Goal: Task Accomplishment & Management: Manage account settings

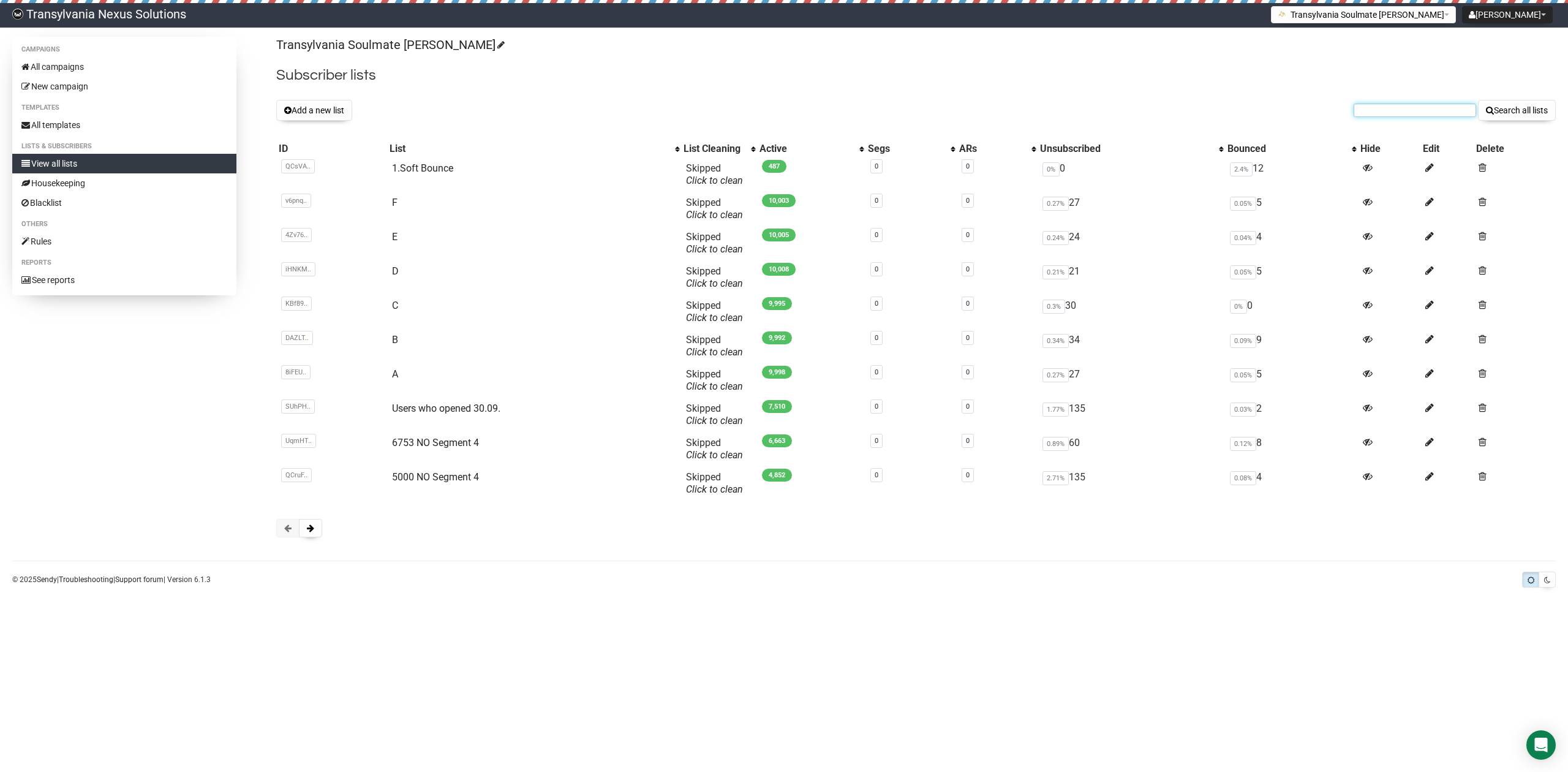
click at [1363, 109] on input "text" at bounding box center [1415, 109] width 123 height 13
paste input "renate-kogler@gmx.at"
type input "renate-kogler@gmx.at"
click at [1503, 113] on button "Search all lists" at bounding box center [1516, 109] width 77 height 20
click at [1392, 108] on input "text" at bounding box center [1415, 109] width 123 height 13
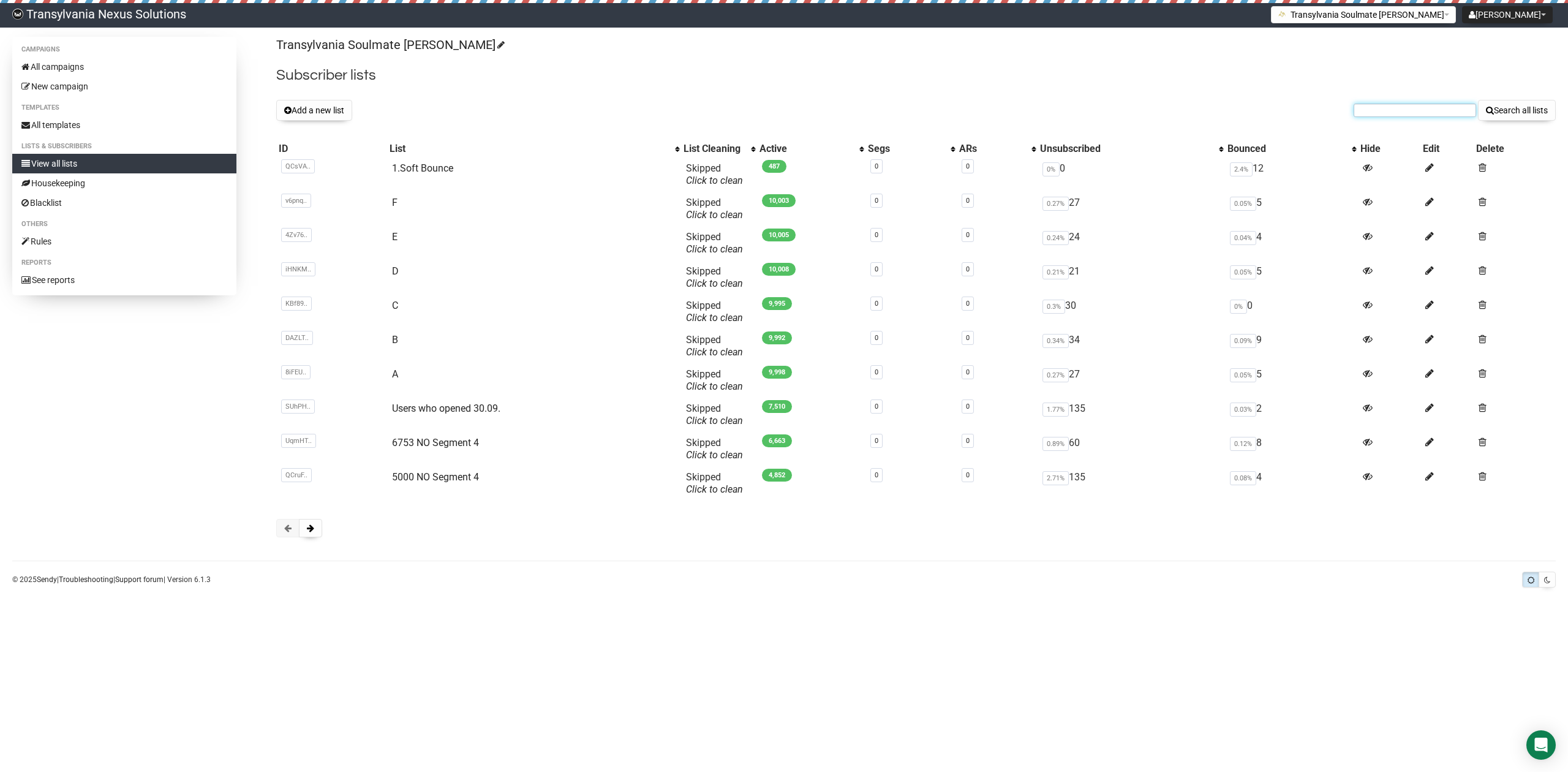
paste input "renate-kogler@gmx.at"
type input "renate-kogler@gmx.at"
click at [1516, 117] on button "Search all lists" at bounding box center [1516, 109] width 77 height 20
click at [446, 163] on link "1.Soft Bounce" at bounding box center [422, 168] width 61 height 12
click at [1484, 165] on span at bounding box center [1483, 168] width 8 height 11
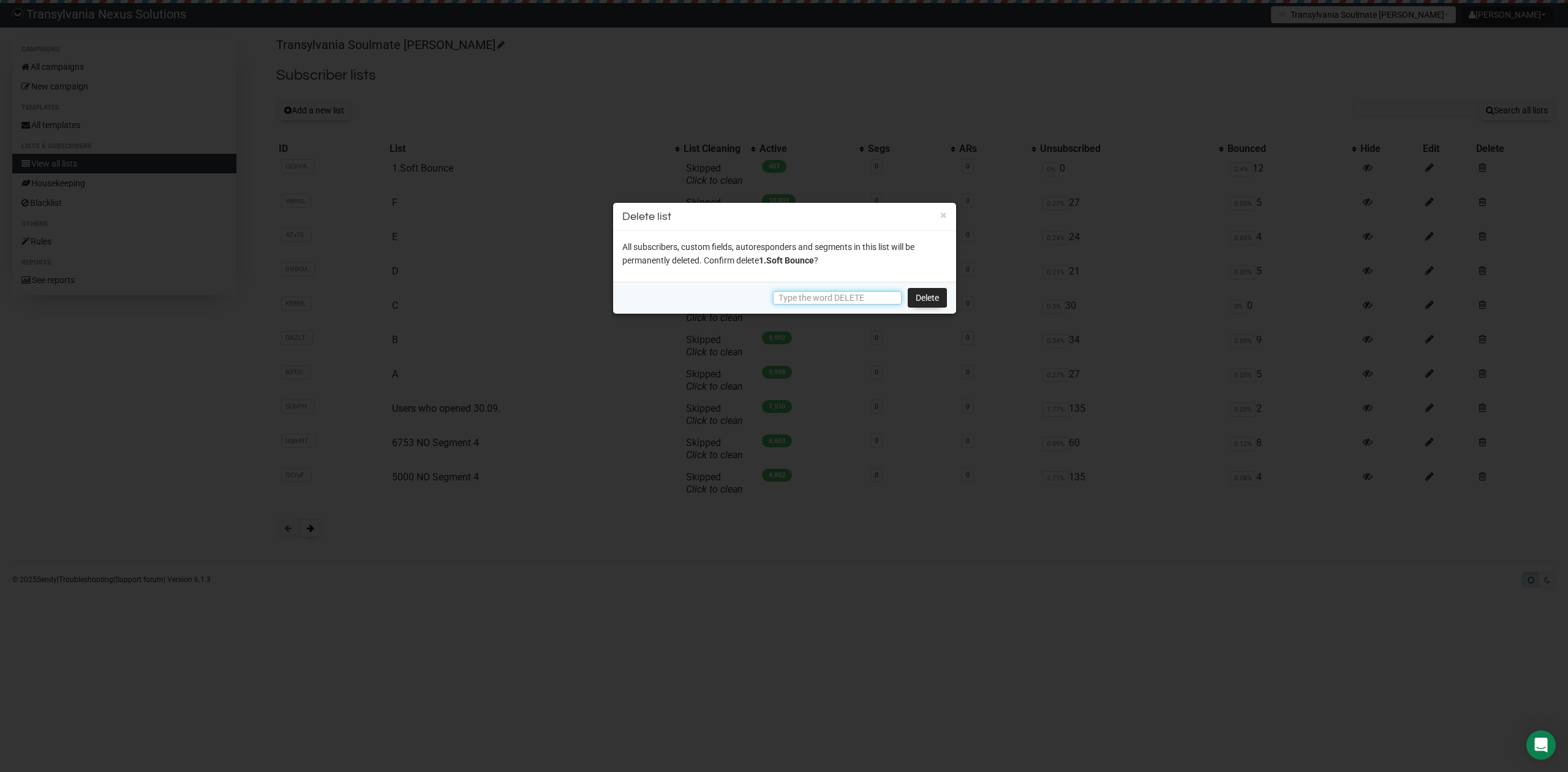
click at [861, 299] on input "text" at bounding box center [837, 297] width 129 height 13
type input "DELETE"
click at [919, 302] on link "Delete" at bounding box center [928, 298] width 39 height 20
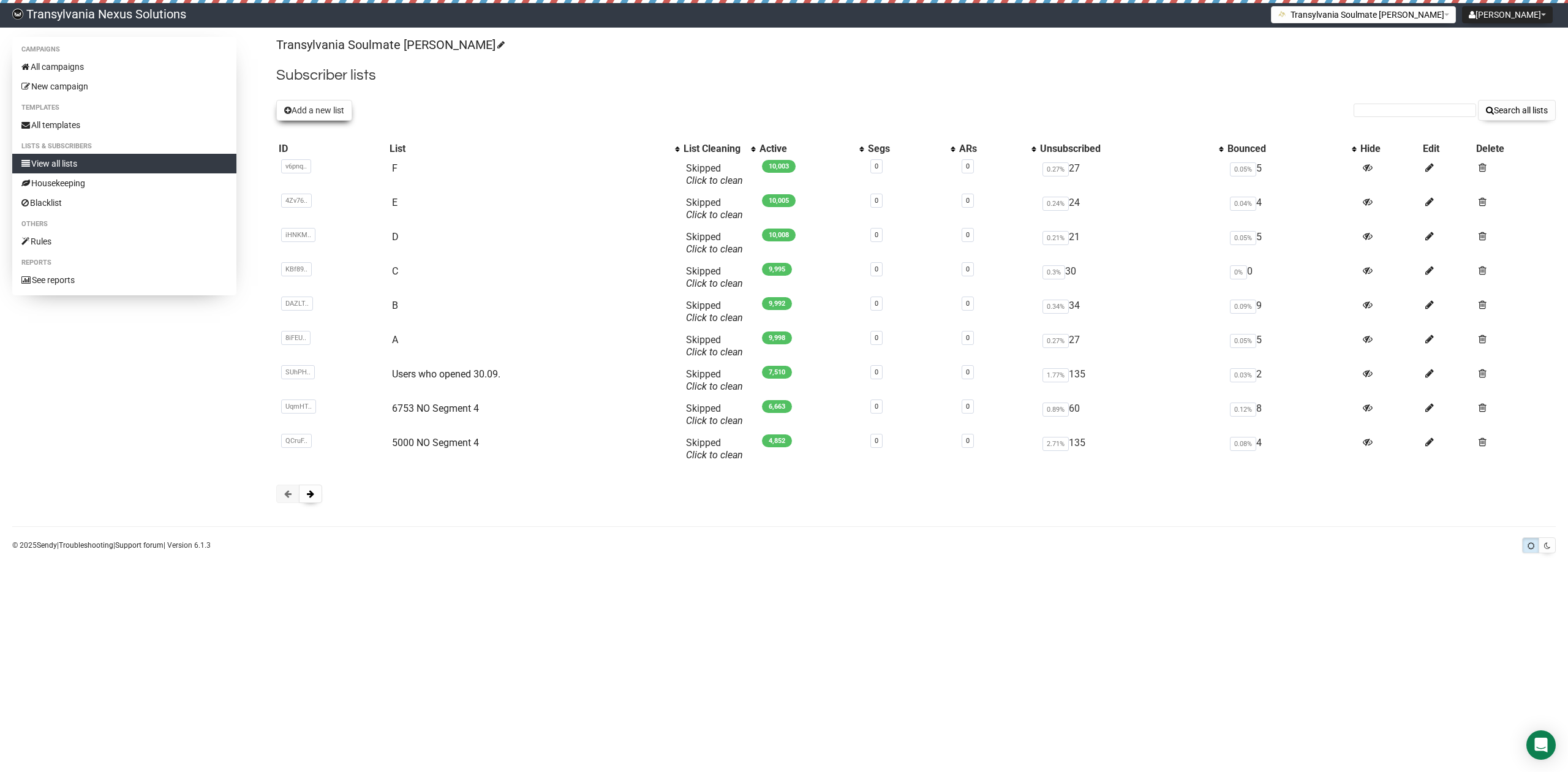
click at [314, 110] on button "Add a new list" at bounding box center [314, 109] width 76 height 20
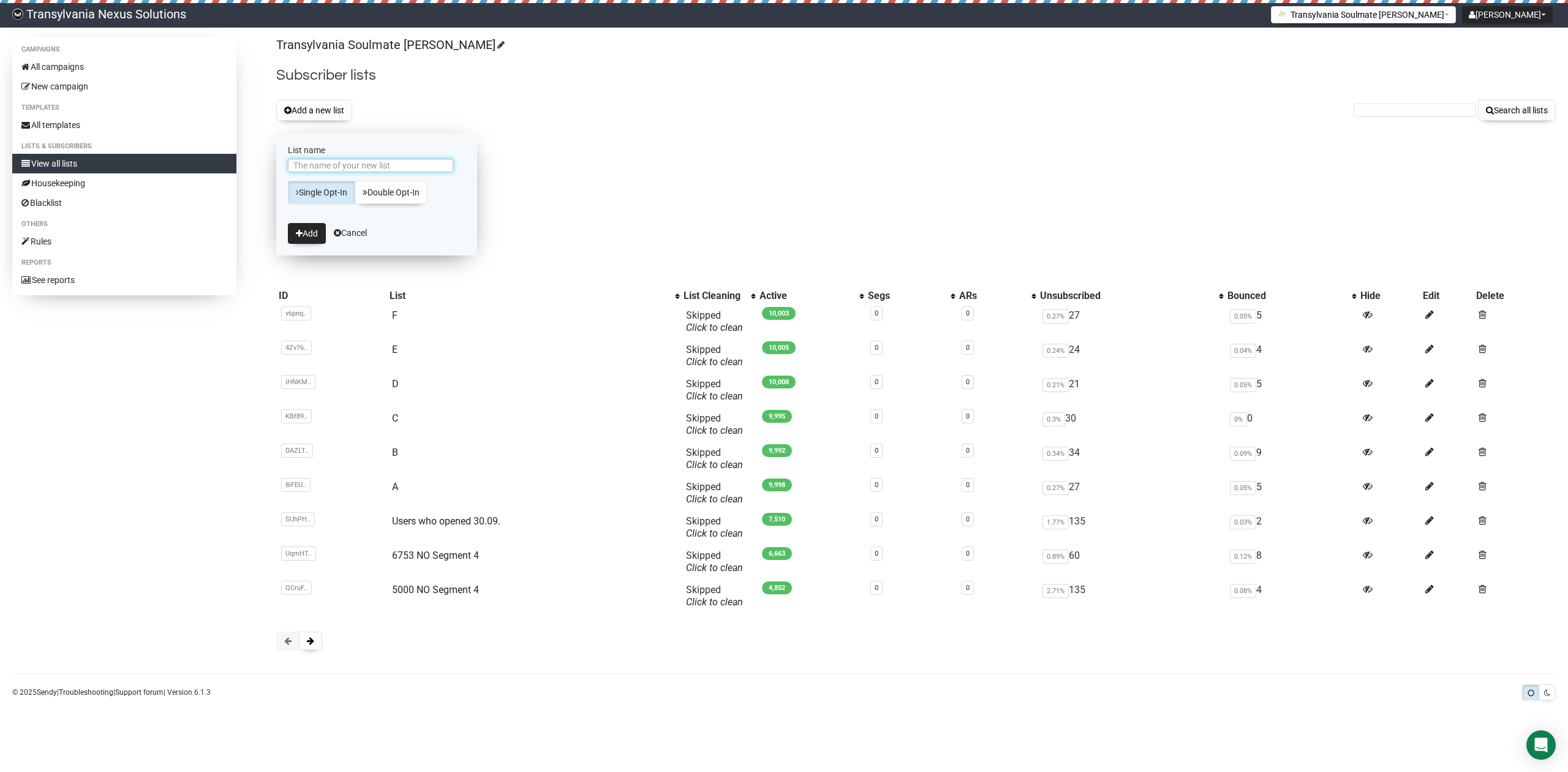
type input "1"
type input "[DOMAIN_NAME]"
click at [312, 194] on link "Single Opt-In" at bounding box center [322, 192] width 68 height 23
click at [300, 234] on icon "submit" at bounding box center [300, 234] width 7 height 9
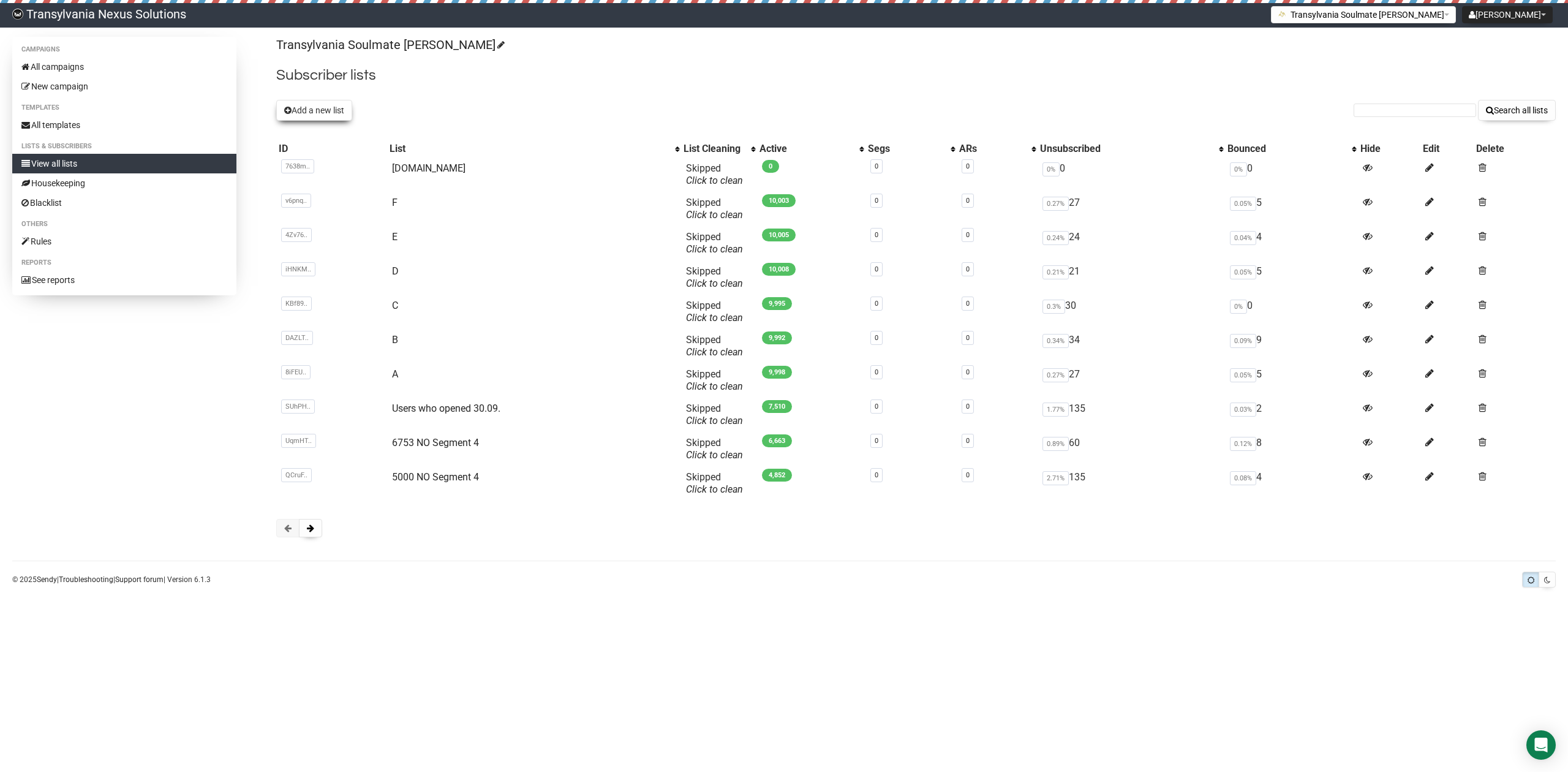
click at [319, 110] on button "Add a new list" at bounding box center [314, 109] width 76 height 20
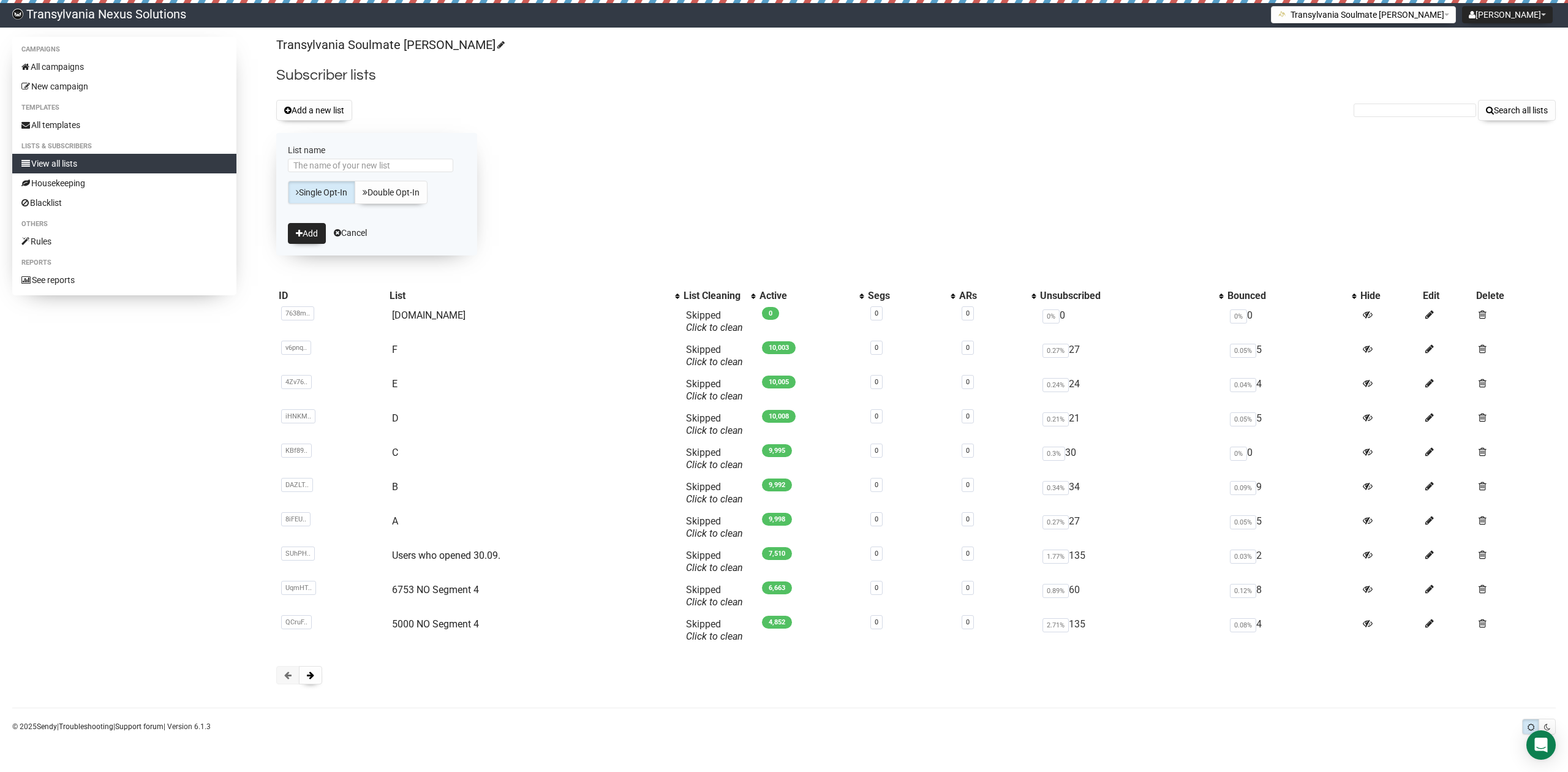
drag, startPoint x: 473, startPoint y: 133, endPoint x: 410, endPoint y: 92, distance: 75.2
click at [475, 128] on div "Transylvania Soulmate Decoder Subscriber lists Add a new list Search all lists …" at bounding box center [916, 366] width 1280 height 660
click at [342, 236] on span at bounding box center [337, 233] width 7 height 9
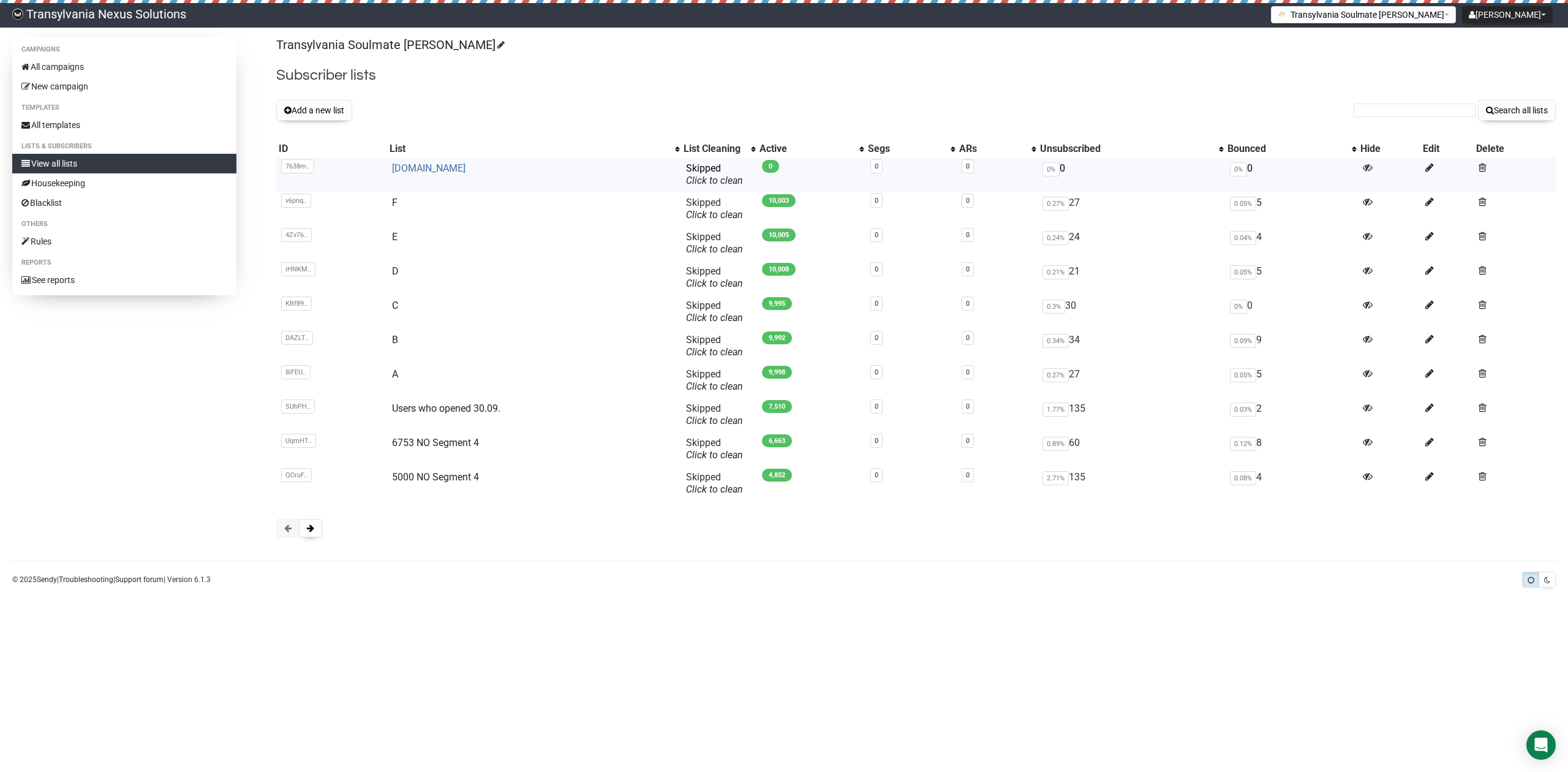
click at [399, 166] on link "1.SB" at bounding box center [429, 168] width 74 height 12
click at [1426, 168] on icon at bounding box center [1430, 168] width 9 height 11
click at [1485, 172] on span at bounding box center [1483, 168] width 8 height 11
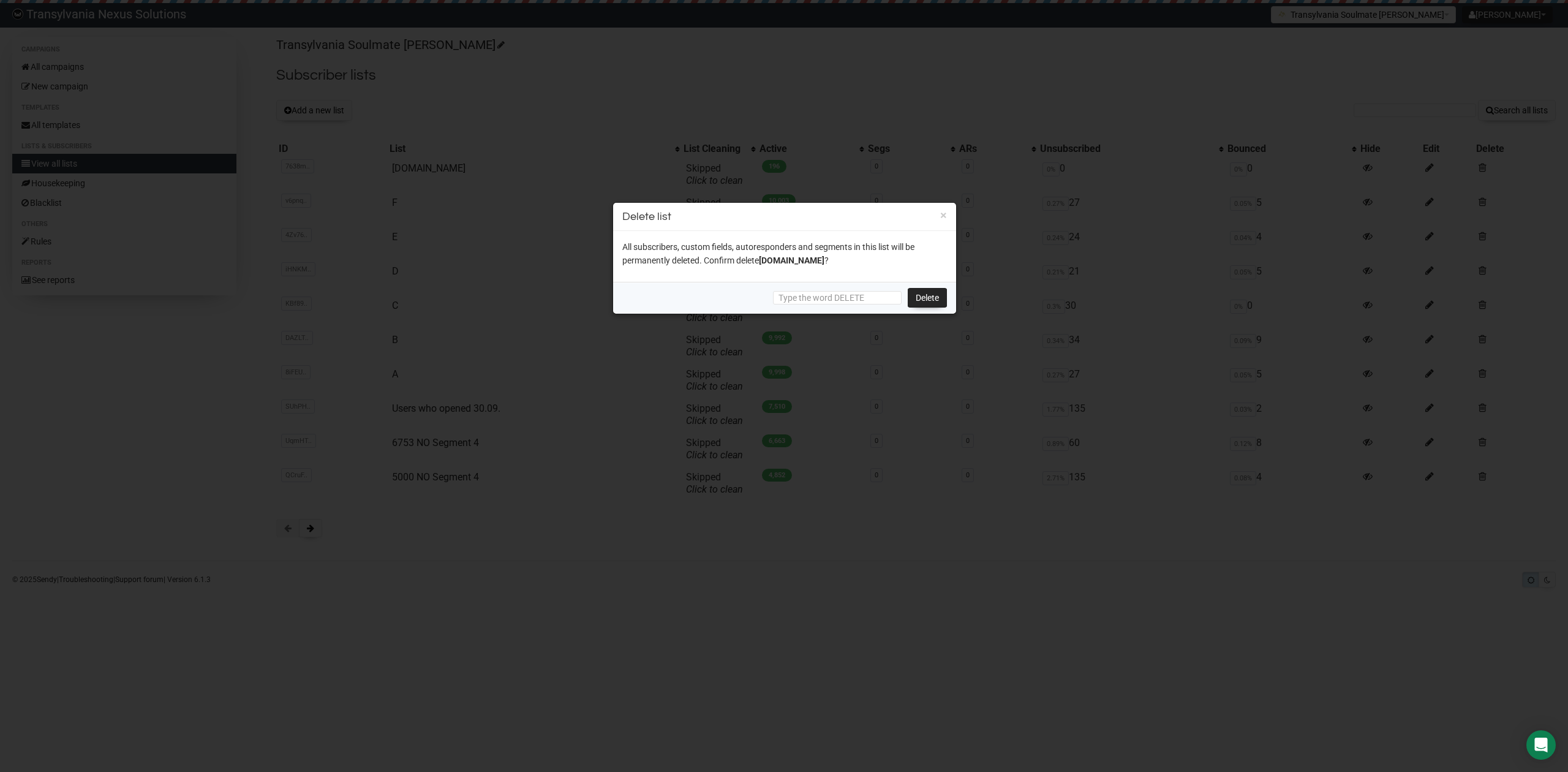
click at [807, 288] on div "Delete" at bounding box center [784, 298] width 343 height 32
click at [800, 300] on input "text" at bounding box center [837, 297] width 129 height 13
type input "DELETE"
click at [924, 295] on link "Delete" at bounding box center [928, 298] width 39 height 20
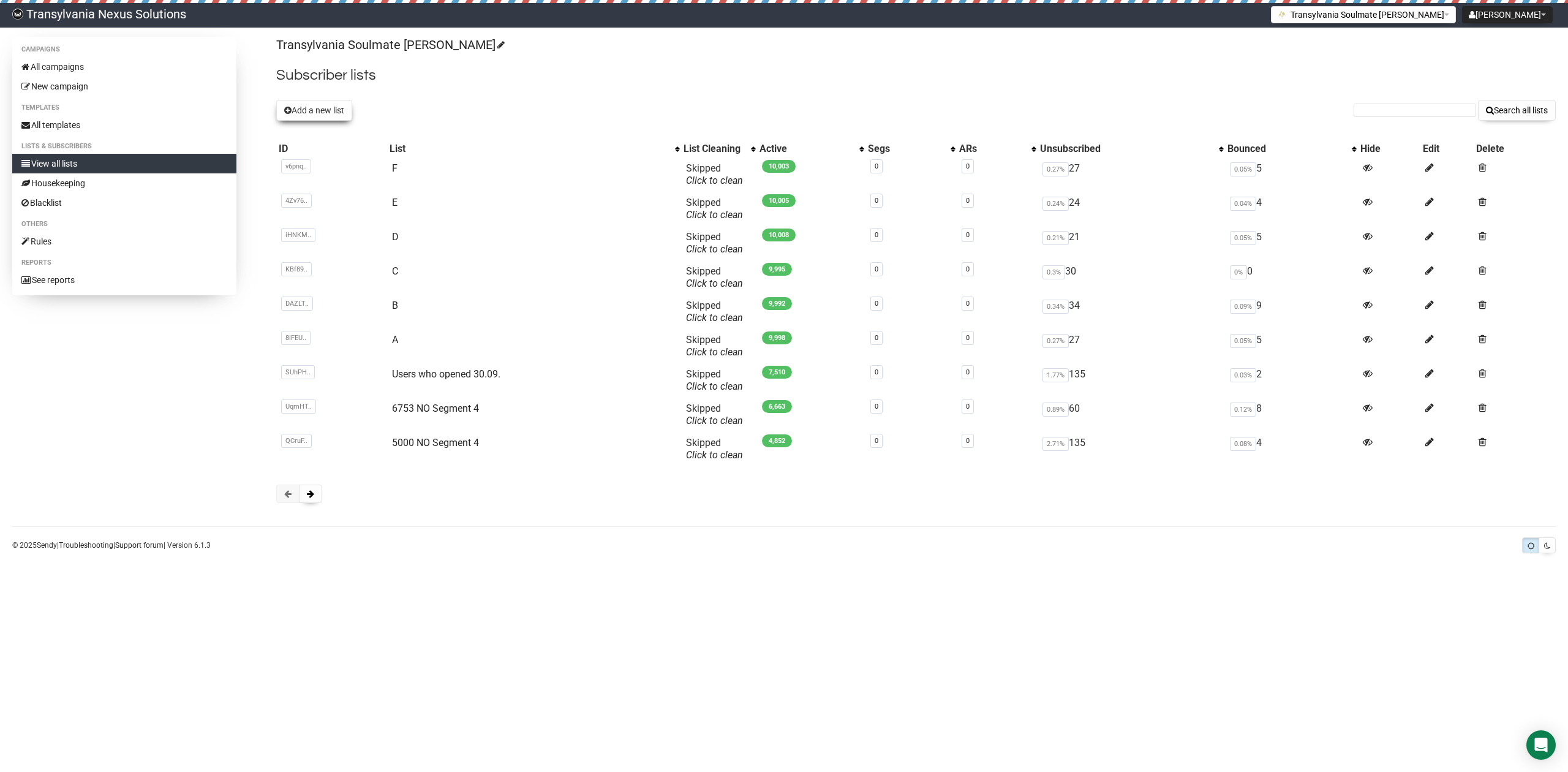
click at [310, 108] on button "Add a new list" at bounding box center [314, 109] width 76 height 20
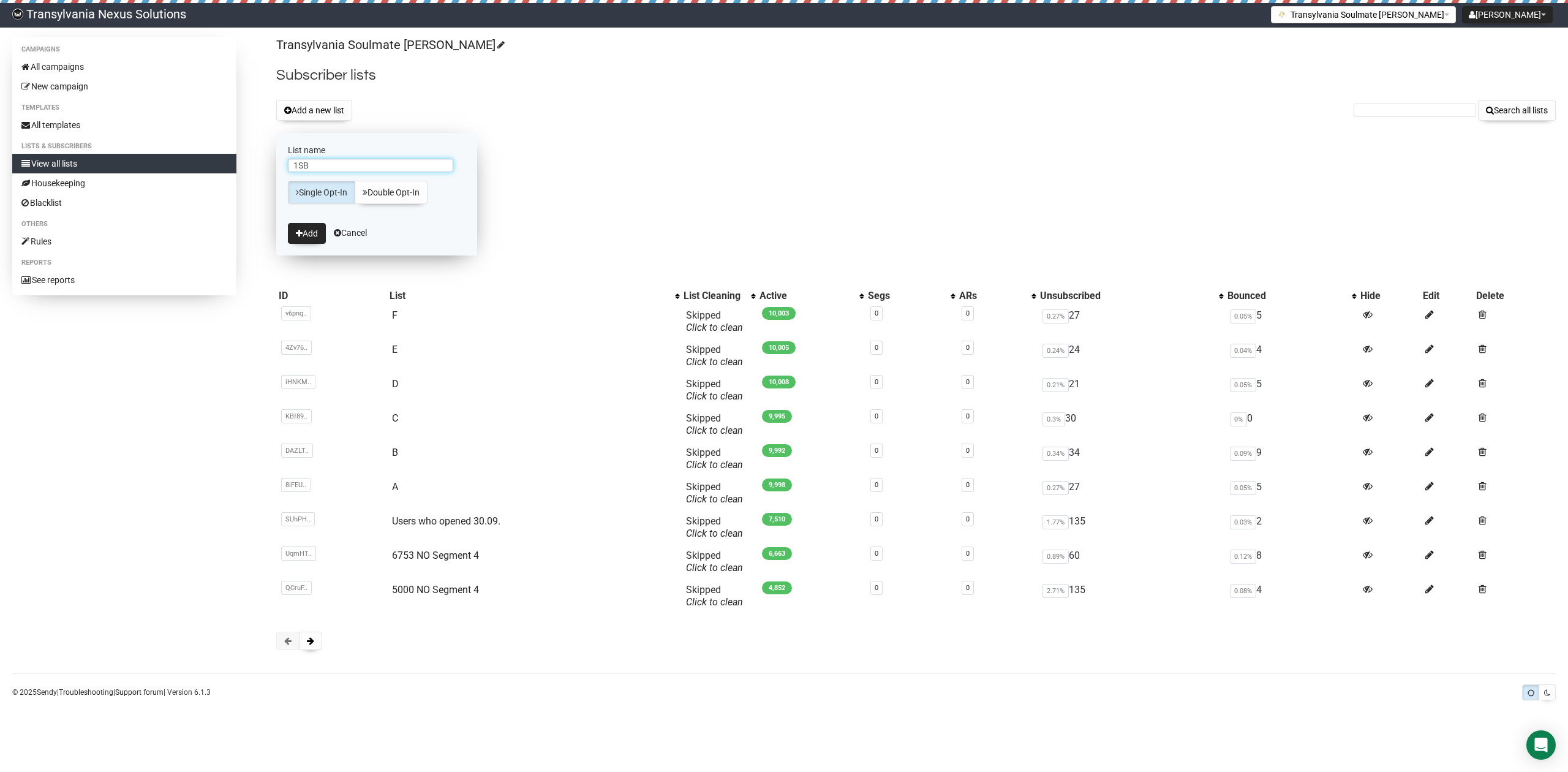
type input "1SB"
click at [308, 197] on link "Single Opt-In" at bounding box center [322, 192] width 68 height 23
click at [311, 241] on button "Add" at bounding box center [307, 233] width 38 height 20
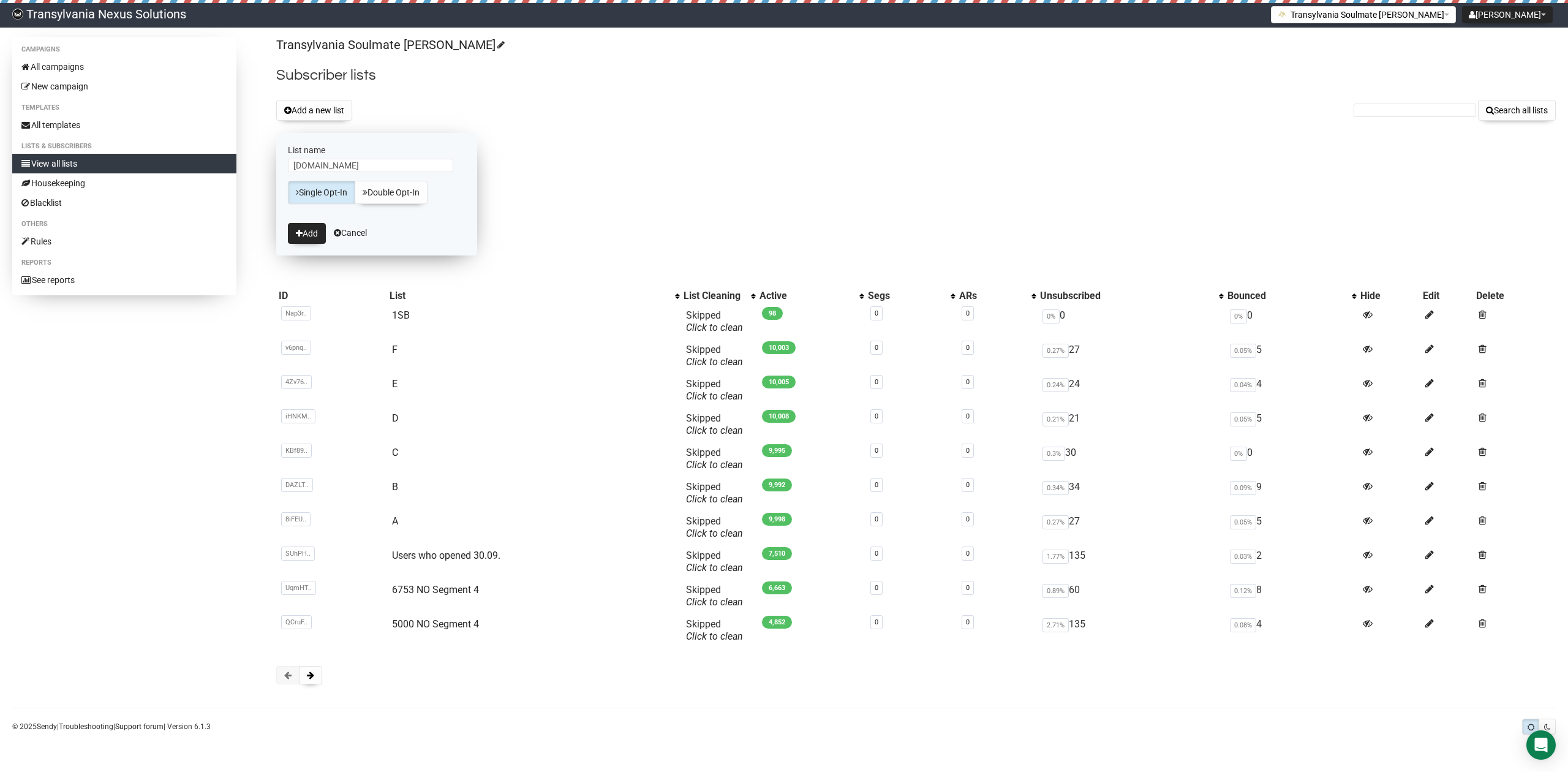
click at [348, 165] on input "[DOMAIN_NAME]" at bounding box center [371, 165] width 165 height 13
type input "[DOMAIN_NAME]"
click at [304, 231] on button "Add" at bounding box center [307, 233] width 38 height 20
